Goal: Information Seeking & Learning: Check status

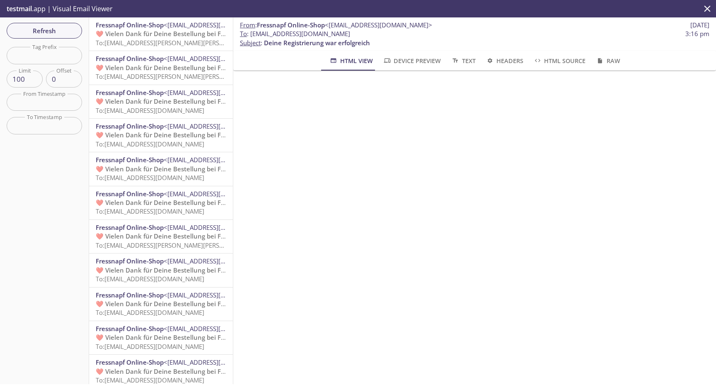
click at [177, 36] on span "❤️ Vielen Dank für Deine Bestellung bei Fressnapf" at bounding box center [171, 33] width 151 height 8
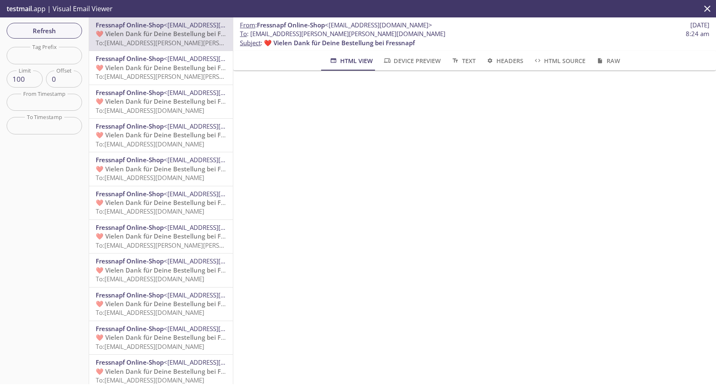
click at [171, 65] on span "❤️ Vielen Dank für Deine Bestellung bei Fressnapf" at bounding box center [171, 67] width 151 height 8
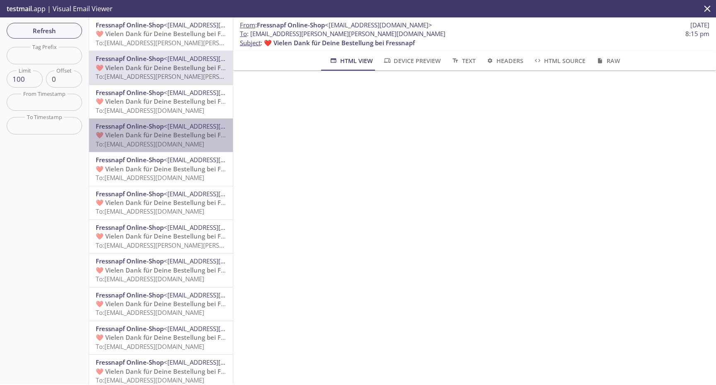
click at [177, 124] on span "<[EMAIL_ADDRESS][DOMAIN_NAME]>" at bounding box center [217, 126] width 107 height 8
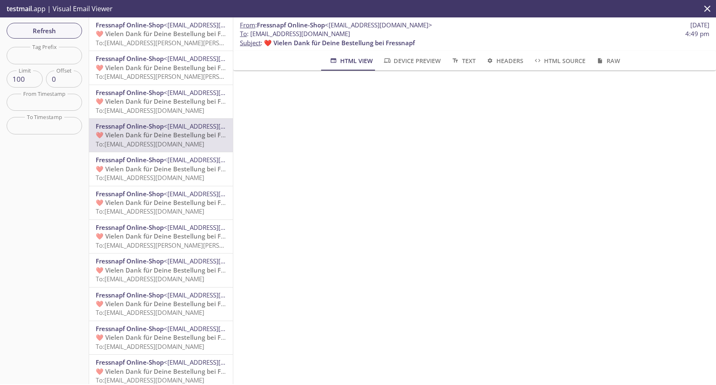
click at [172, 169] on span "❤️ Vielen Dank für Deine Bestellung bei Fressnapf" at bounding box center [171, 169] width 151 height 8
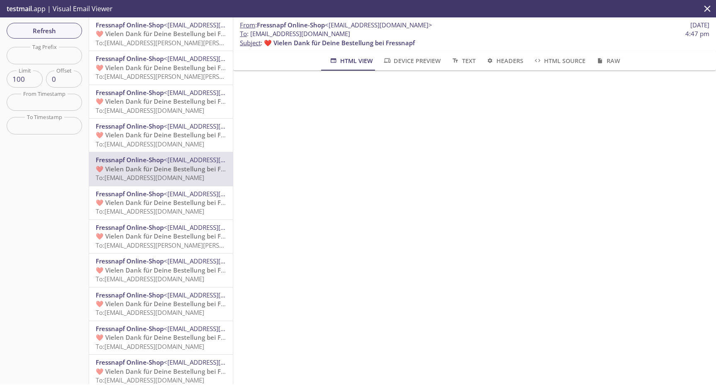
click at [161, 188] on div "Fressnapf Online-Shop <[EMAIL_ADDRESS][DOMAIN_NAME]> ❤️ Vielen Dank für Deine B…" at bounding box center [161, 202] width 144 height 33
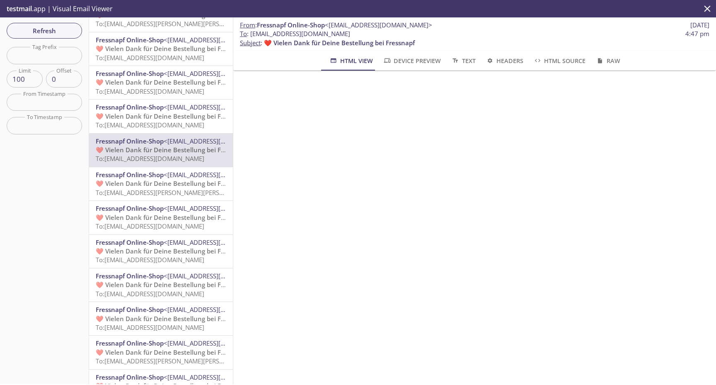
scroll to position [62, 0]
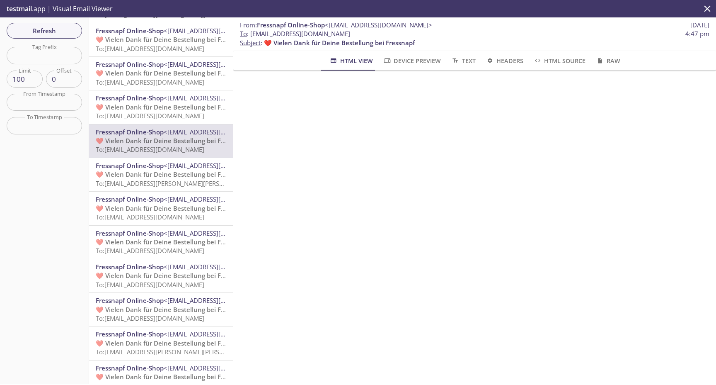
click at [164, 184] on span "To: [EMAIL_ADDRESS][PERSON_NAME][PERSON_NAME][DOMAIN_NAME]" at bounding box center [198, 183] width 204 height 8
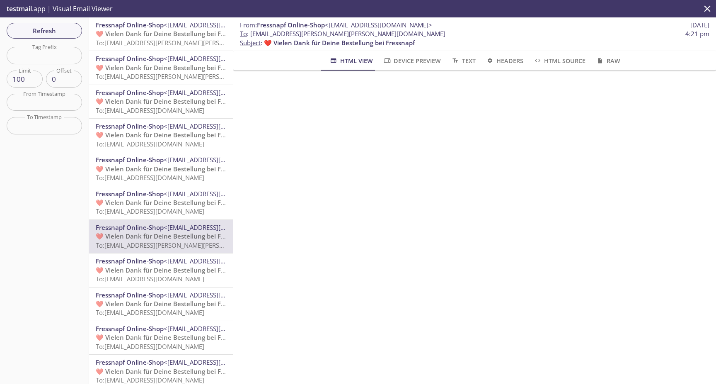
click at [184, 41] on span "To: [EMAIL_ADDRESS][PERSON_NAME][PERSON_NAME][DOMAIN_NAME]" at bounding box center [198, 43] width 204 height 8
